Goal: Task Accomplishment & Management: Use online tool/utility

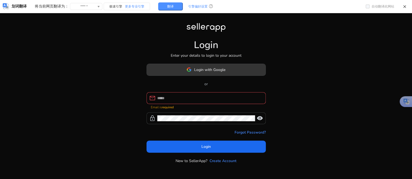
click at [191, 72] on img at bounding box center [188, 69] width 5 height 5
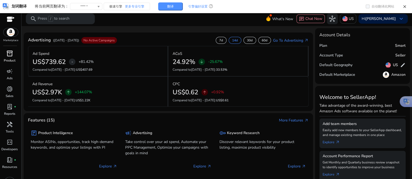
click at [10, 56] on span "inventory_2" at bounding box center [9, 53] width 6 height 6
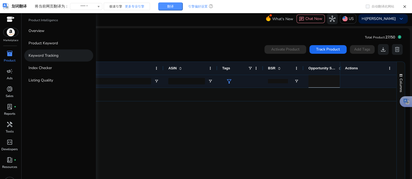
click at [45, 57] on p "Keyword Tracking" at bounding box center [44, 56] width 30 height 6
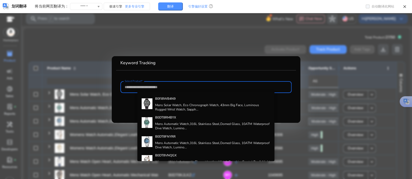
click at [170, 38] on div at bounding box center [206, 89] width 412 height 179
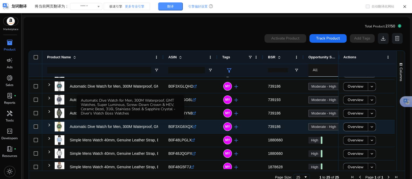
scroll to position [188, 0]
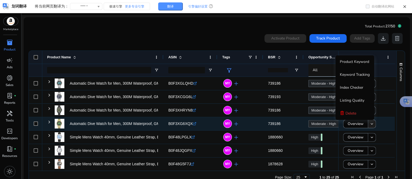
click at [372, 124] on mat-icon "keyboard_arrow_down" at bounding box center [371, 124] width 5 height 5
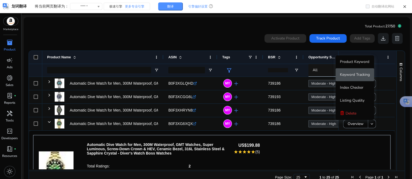
click at [358, 75] on span "Keyword Tracking" at bounding box center [355, 74] width 30 height 5
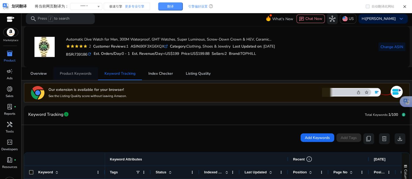
click at [89, 75] on span "Product Keywords" at bounding box center [76, 74] width 32 height 4
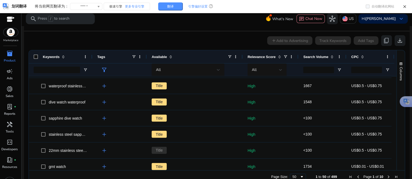
drag, startPoint x: 395, startPoint y: 100, endPoint x: 391, endPoint y: 59, distance: 41.8
click at [391, 59] on div "Keywords Tags Available CPC" at bounding box center [217, 110] width 376 height 120
click at [331, 57] on span at bounding box center [332, 57] width 4 height 4
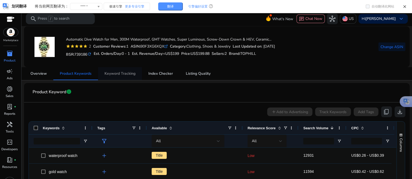
click at [124, 75] on span "Keyword Tracking" at bounding box center [119, 74] width 31 height 4
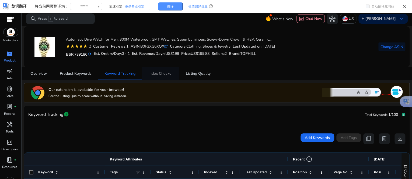
click at [159, 76] on span "Index Checker" at bounding box center [160, 74] width 24 height 4
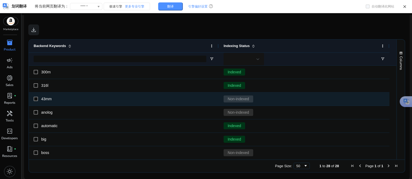
scroll to position [202, 0]
